Goal: Check status: Check status

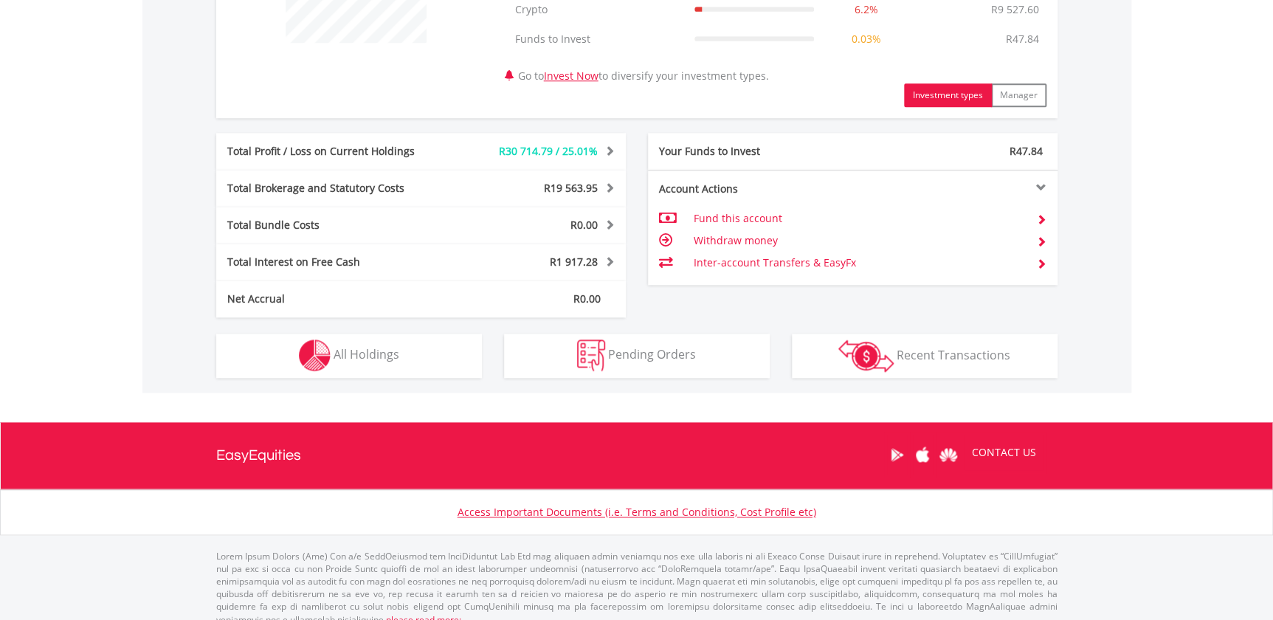
scroll to position [686, 0]
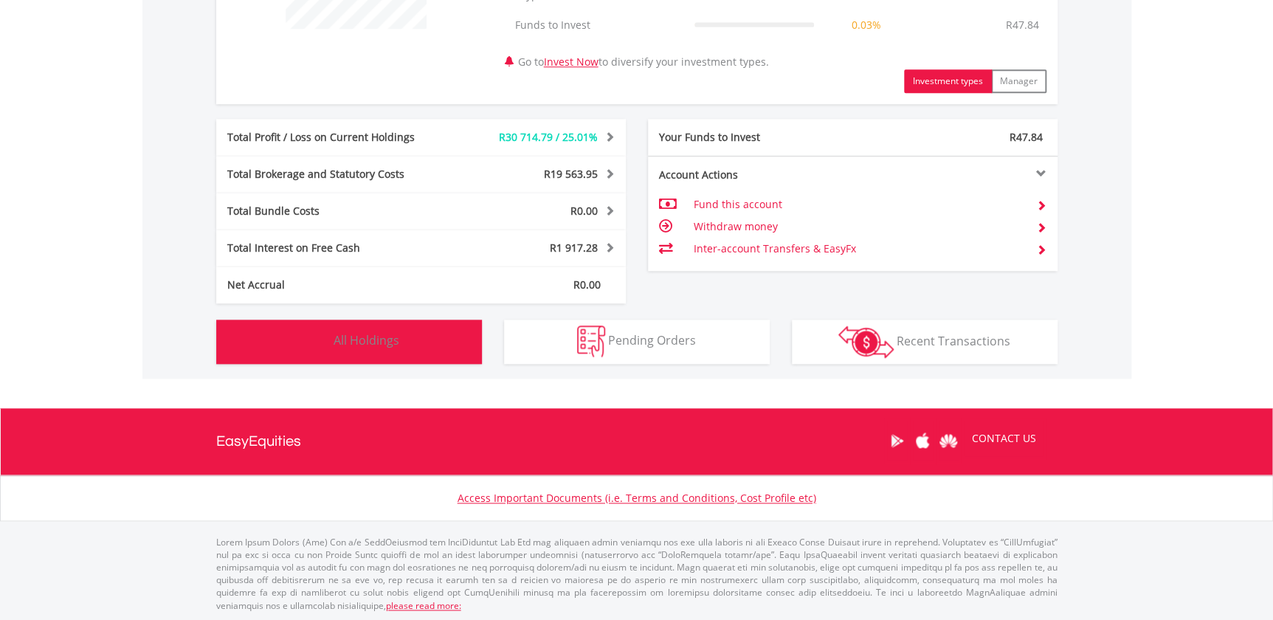
click at [367, 340] on span "All Holdings" at bounding box center [367, 340] width 66 height 16
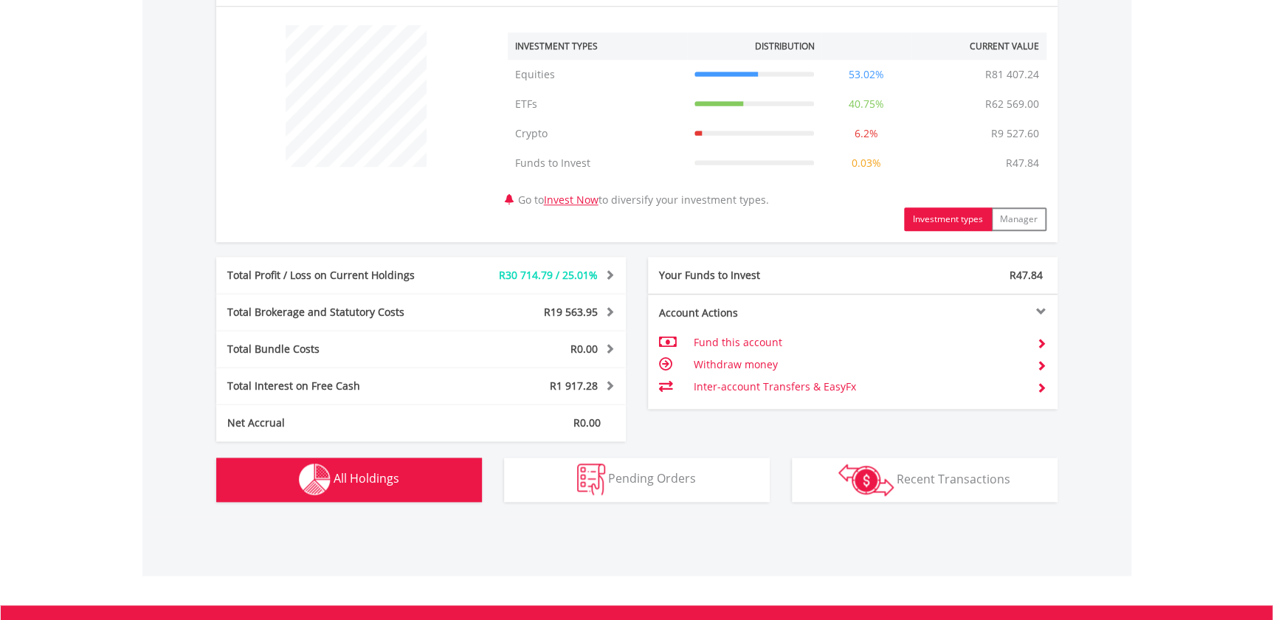
scroll to position [723, 0]
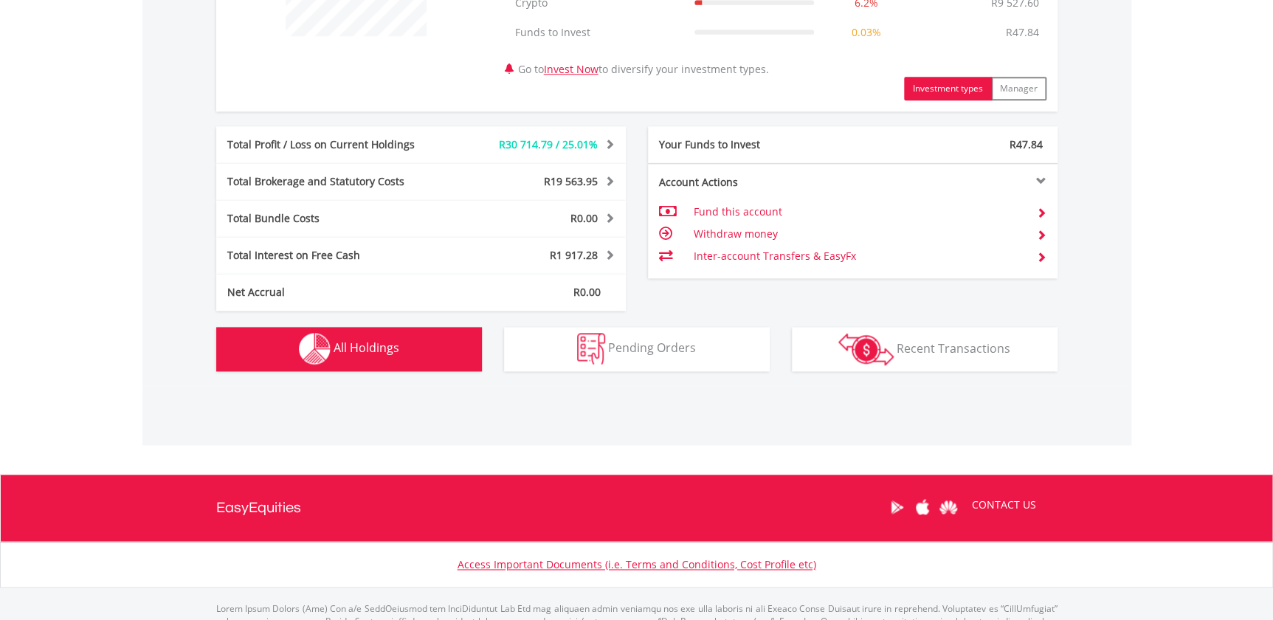
click at [385, 357] on button "Holdings All Holdings" at bounding box center [349, 349] width 266 height 44
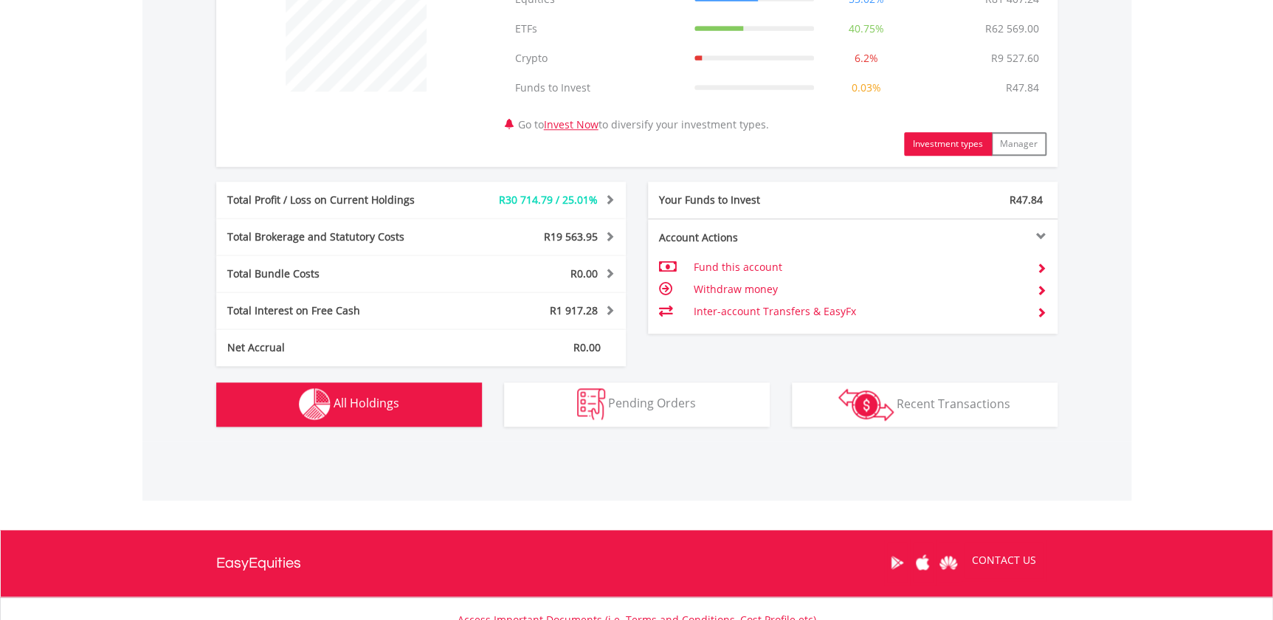
scroll to position [790, 0]
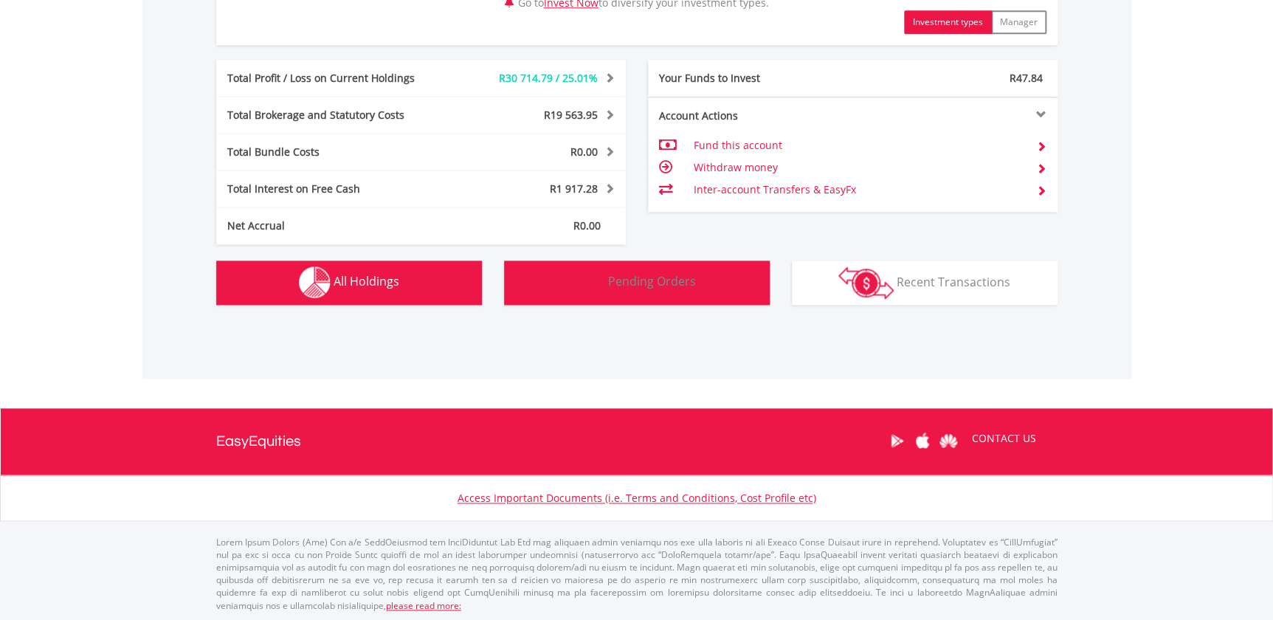
click at [607, 280] on button "Pending Orders Pending Orders" at bounding box center [637, 283] width 266 height 44
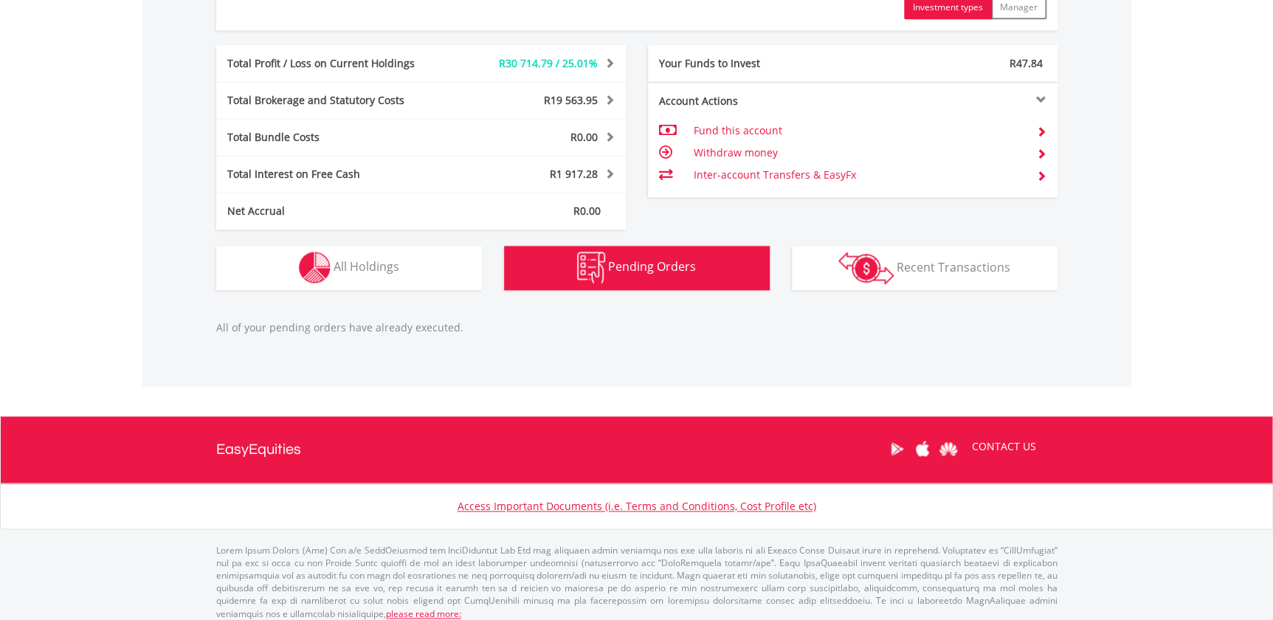
scroll to position [768, 0]
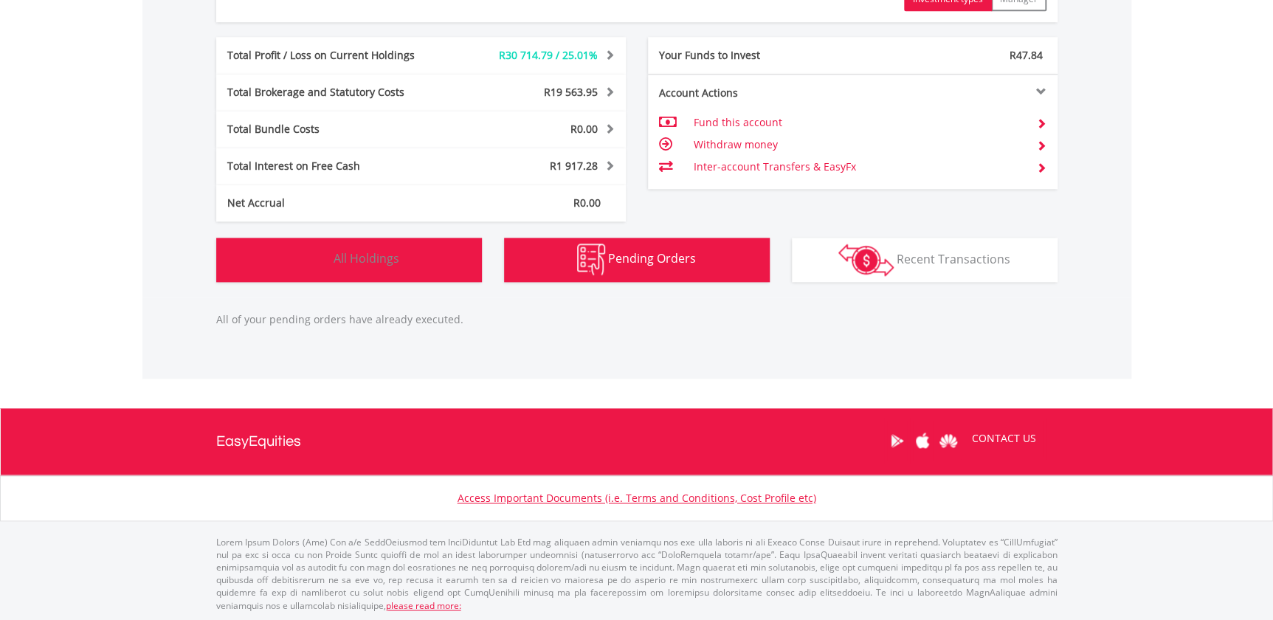
click at [370, 258] on span "All Holdings" at bounding box center [367, 258] width 66 height 16
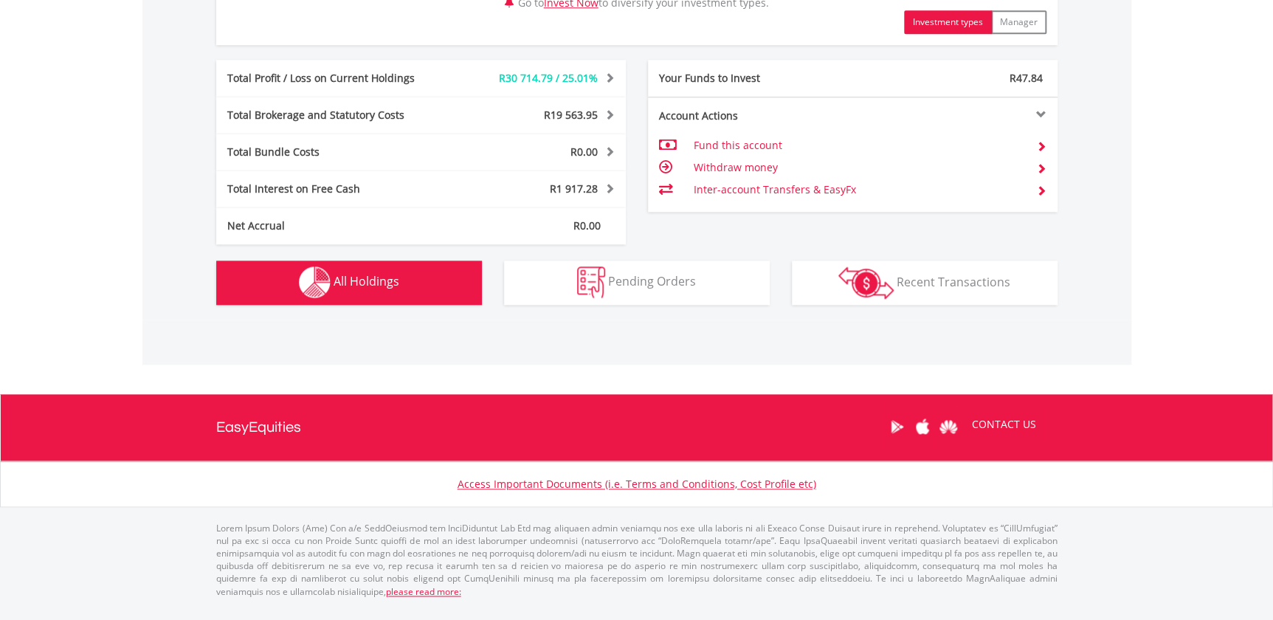
scroll to position [731, 0]
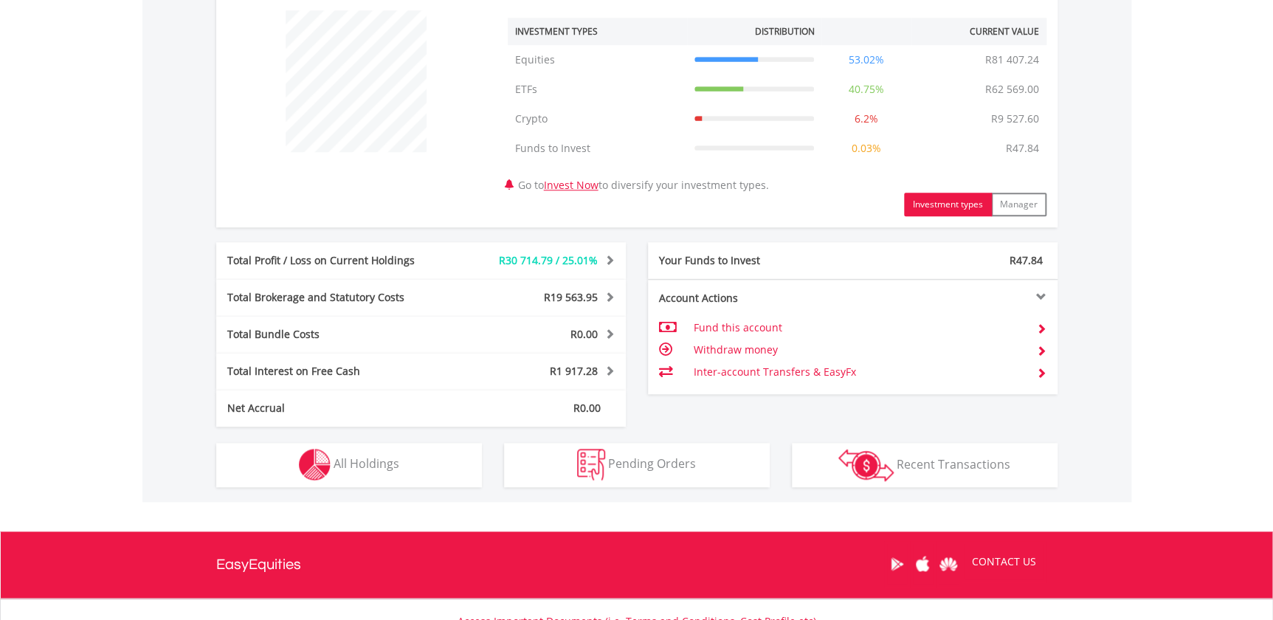
scroll to position [686, 0]
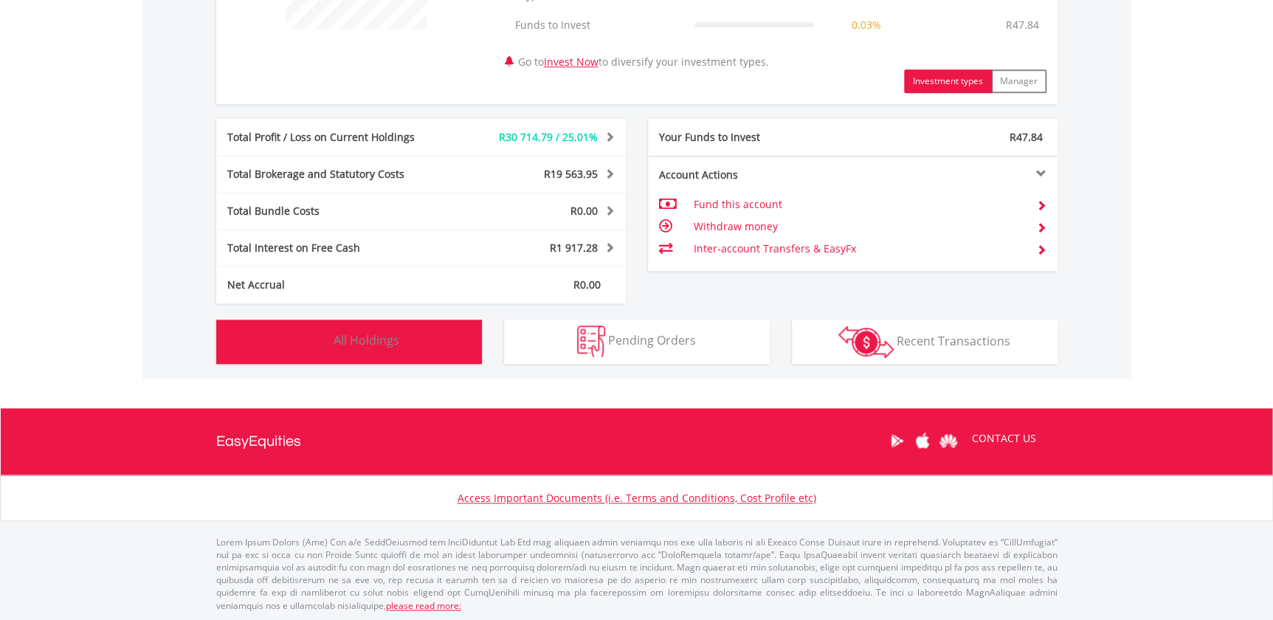
click at [404, 334] on button "Holdings All Holdings" at bounding box center [349, 342] width 266 height 44
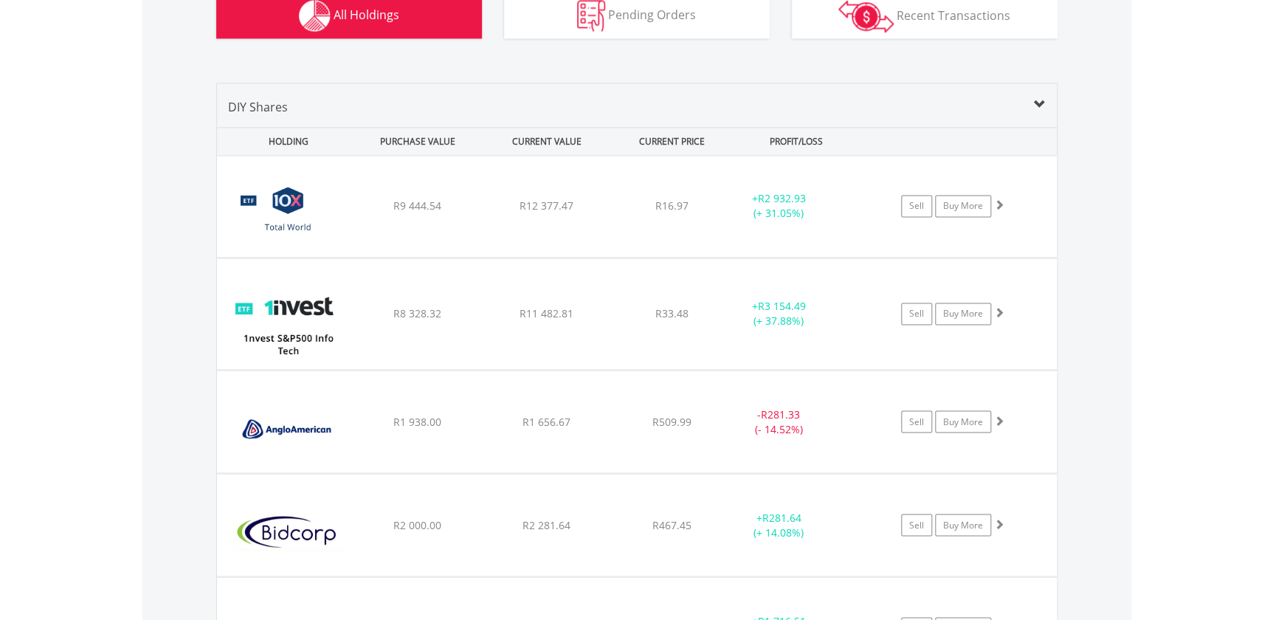
scroll to position [1228, 0]
